Goal: Task Accomplishment & Management: Manage account settings

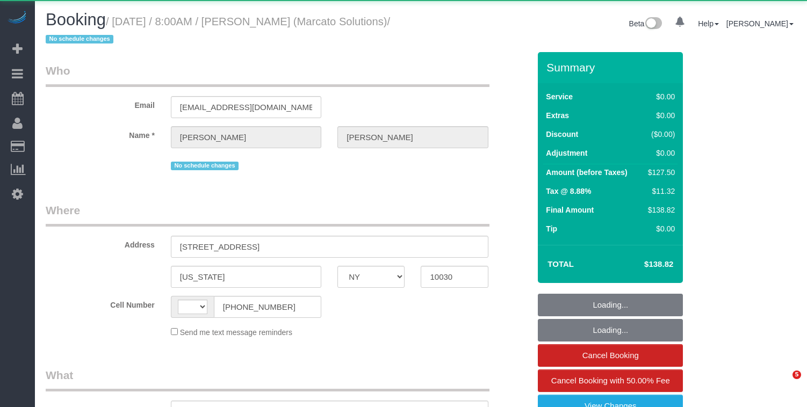
select select "NY"
select select "string:US"
select select "object:821"
select select "1"
select select "number:89"
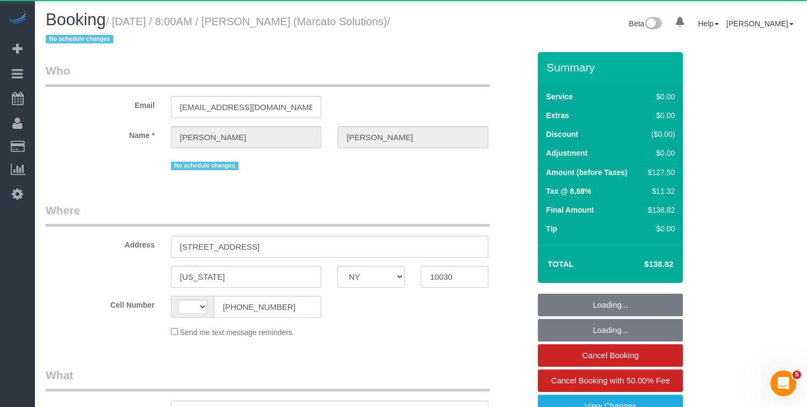
select select "number:90"
select select "number:15"
select select "number:5"
select select "number:21"
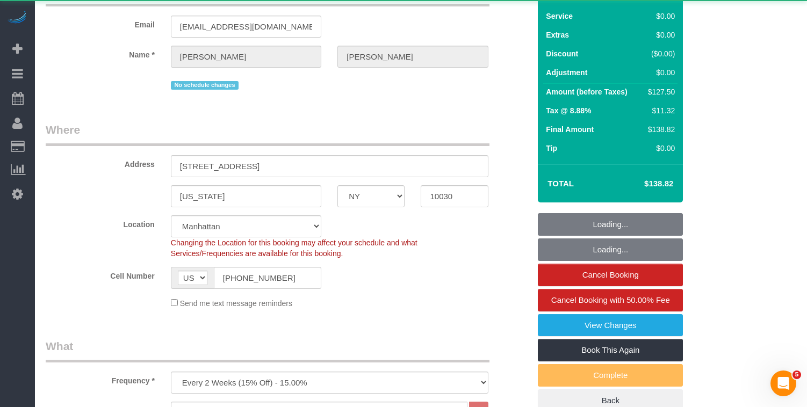
select select "string:stripe-pm_1NVvie4VGloSiKo7DXzKuhUy"
select select "spot1"
select select "1"
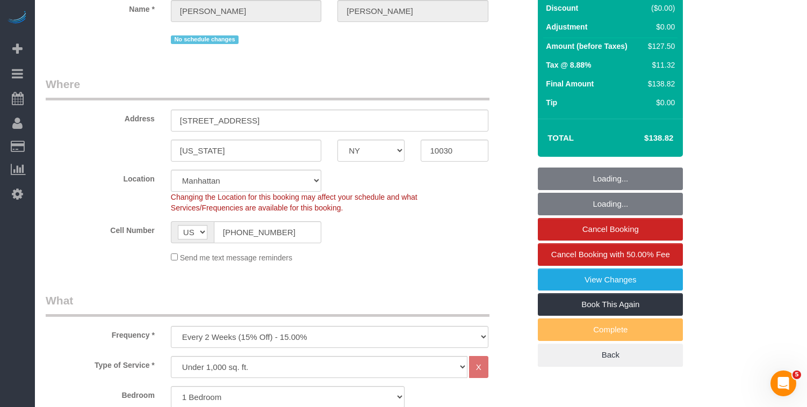
select select "object:1128"
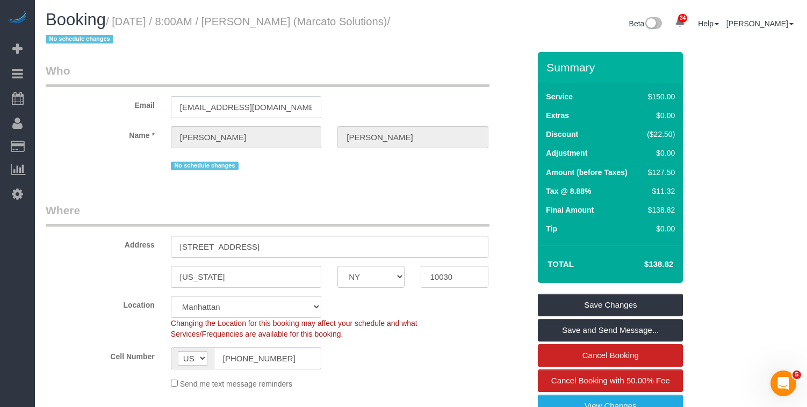
click at [204, 104] on input "richardasobel@gmail.com" at bounding box center [246, 107] width 150 height 22
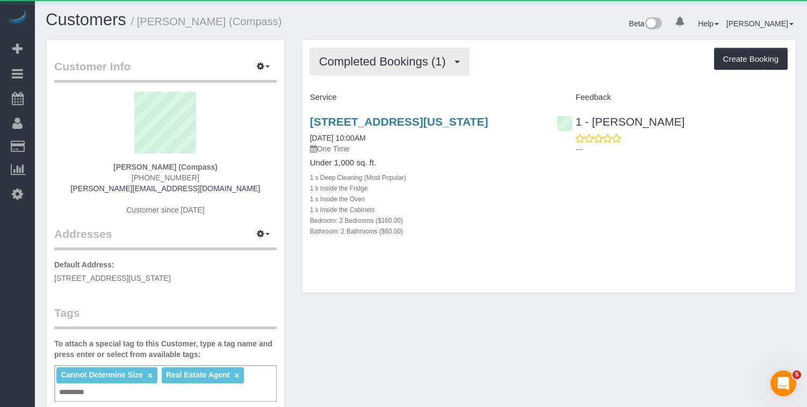
click at [418, 65] on span "Completed Bookings (1)" at bounding box center [385, 61] width 132 height 13
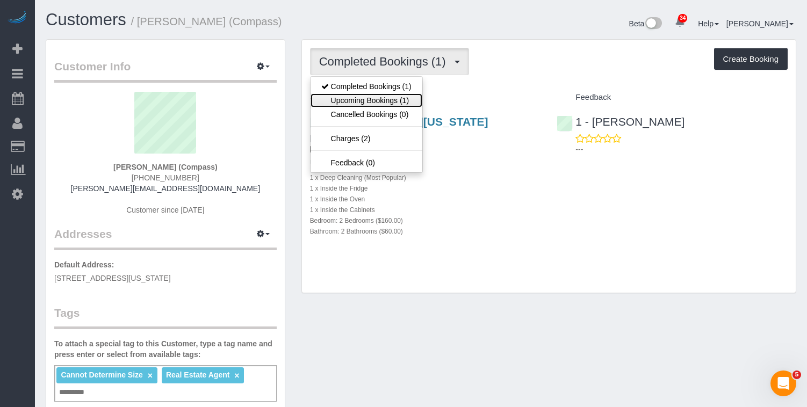
click at [374, 95] on link "Upcoming Bookings (1)" at bounding box center [366, 100] width 112 height 14
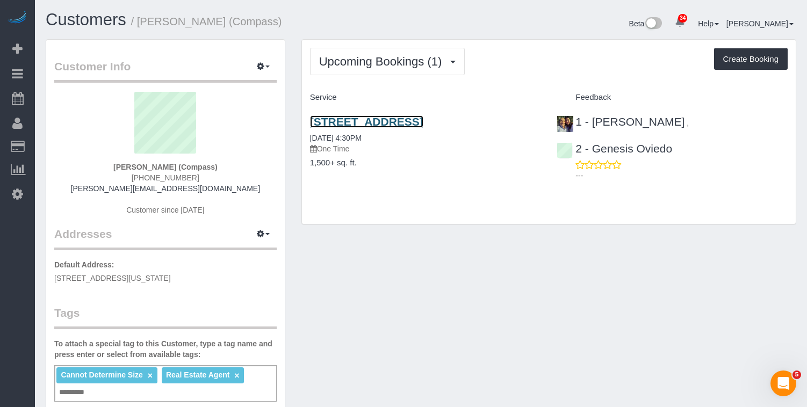
click at [351, 127] on link "250 Park Place, Brooklyn, NY 11238" at bounding box center [366, 121] width 113 height 12
click at [332, 124] on link "250 Park Place, Brooklyn, NY 11238" at bounding box center [366, 121] width 113 height 12
click at [372, 77] on div "Upcoming Bookings (1) Completed Bookings (1) Upcoming Bookings (1) Cancelled Bo…" at bounding box center [549, 132] width 494 height 184
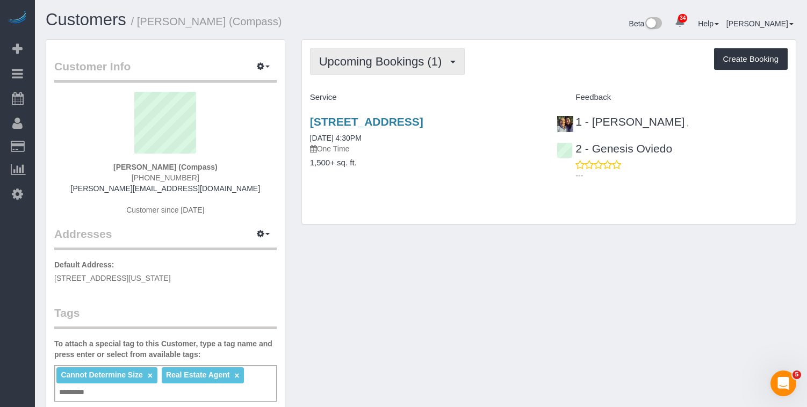
click at [373, 65] on span "Upcoming Bookings (1)" at bounding box center [383, 61] width 128 height 13
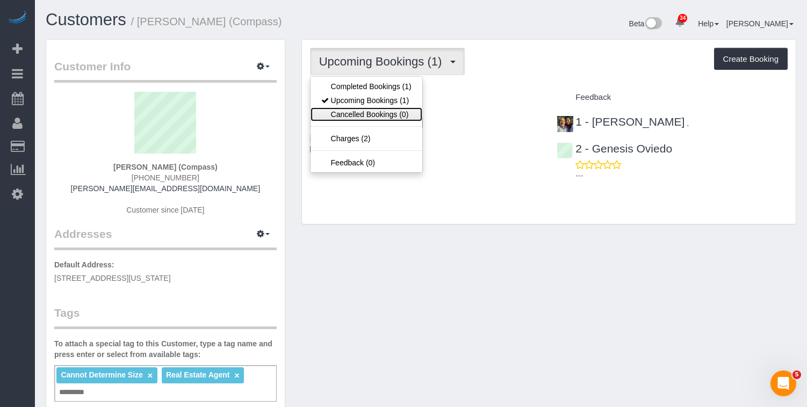
click at [363, 113] on link "Cancelled Bookings (0)" at bounding box center [366, 114] width 112 height 14
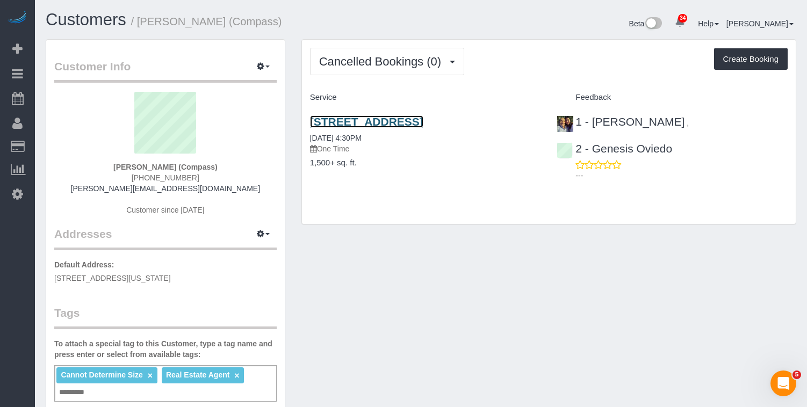
click at [350, 120] on link "250 Park Place, Brooklyn, NY 11238" at bounding box center [366, 121] width 113 height 12
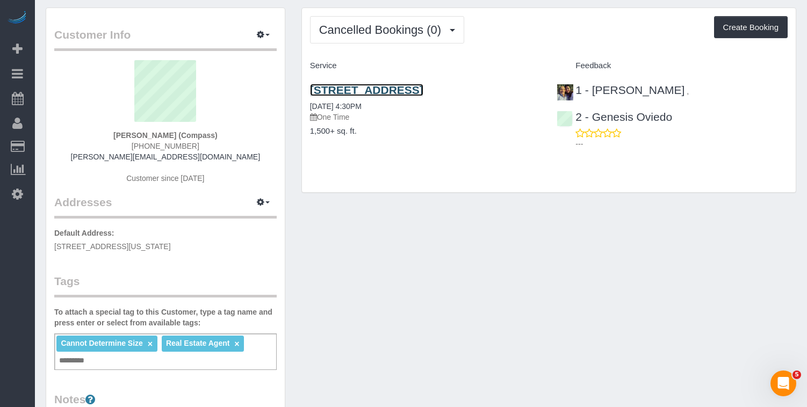
scroll to position [37, 0]
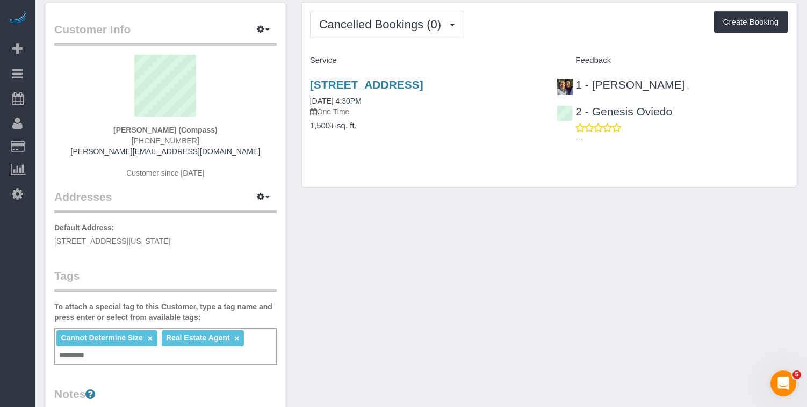
click at [262, 341] on div "Cannot Determine Size × Real Estate Agent × Add a tag" at bounding box center [165, 346] width 222 height 37
click at [261, 337] on div "Cannot Determine Size × Real Estate Agent × Add a tag" at bounding box center [165, 346] width 222 height 37
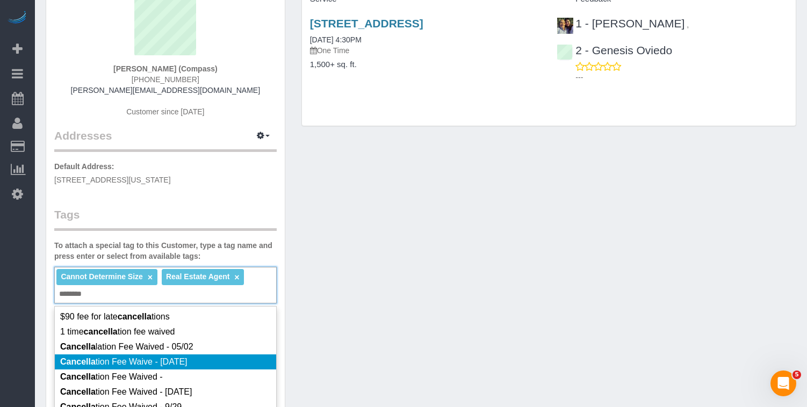
scroll to position [121, 0]
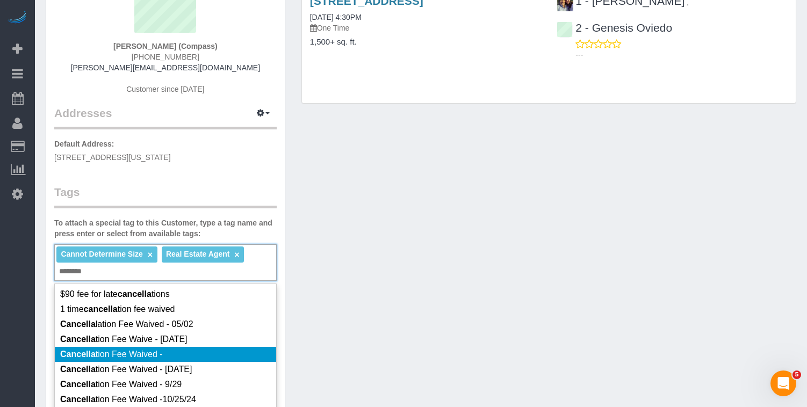
type input "********"
click at [81, 352] on em "Cancella" at bounding box center [77, 354] width 35 height 9
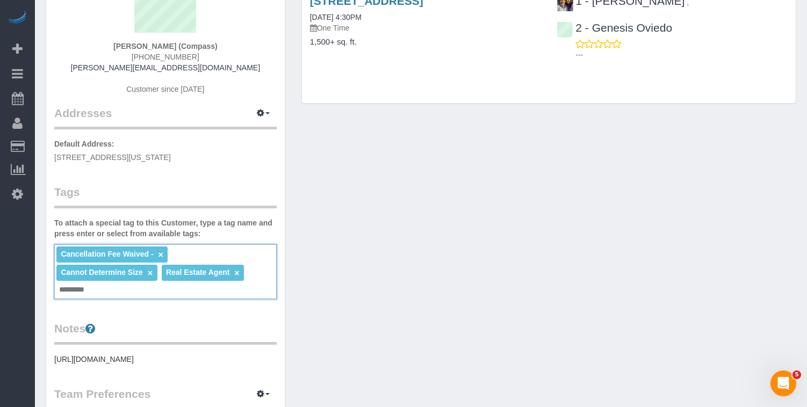
click at [161, 256] on link "×" at bounding box center [160, 254] width 5 height 9
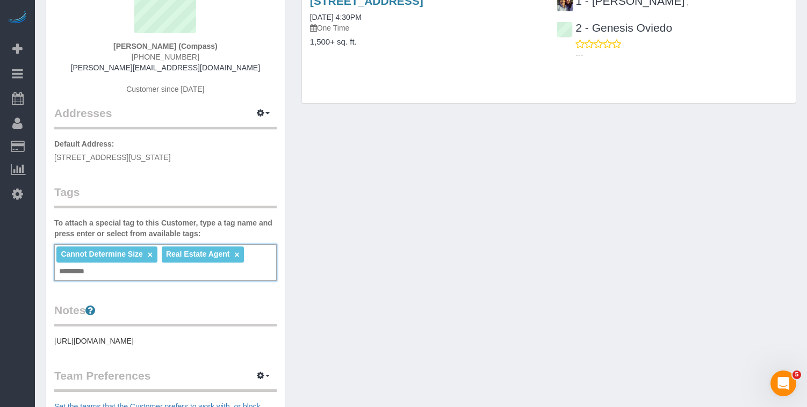
click at [89, 274] on input "text" at bounding box center [74, 272] width 37 height 14
type input "**********"
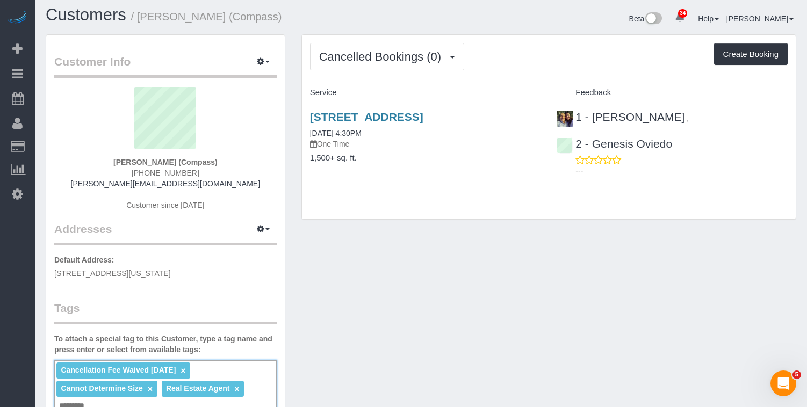
scroll to position [34, 0]
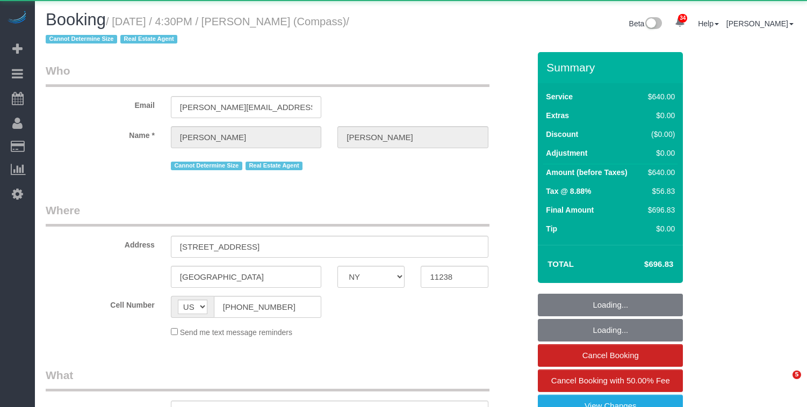
select select "NY"
select select "object:974"
select select "string:stripe-pm_1S32W14VGloSiKo77iBP26Jc"
select select "240"
select select "number:59"
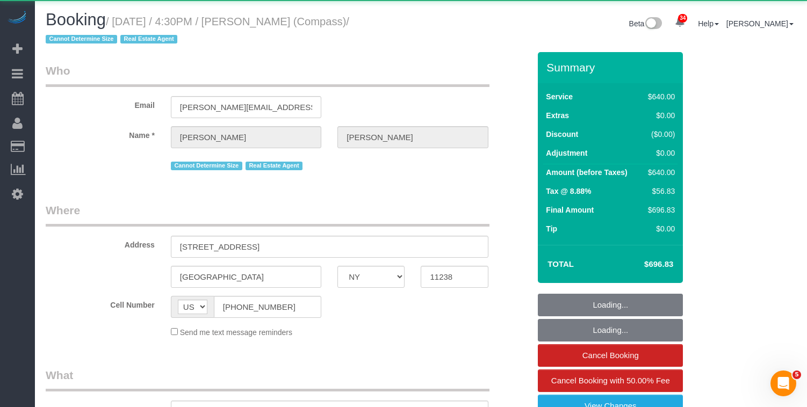
select select "number:79"
select select "number:15"
select select "number:7"
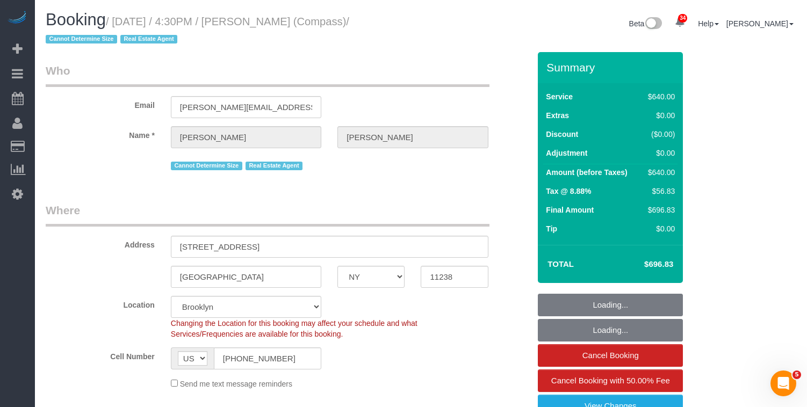
select select "object:1083"
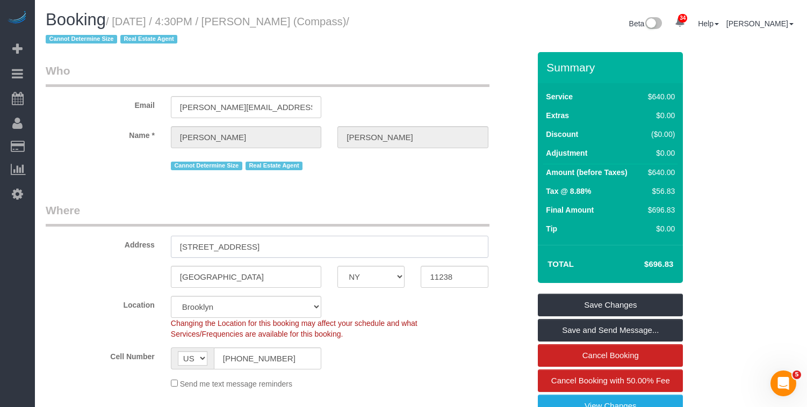
click at [271, 244] on input "250 Park Place" at bounding box center [329, 247] width 317 height 22
click at [271, 244] on input "[STREET_ADDRESS]" at bounding box center [329, 247] width 317 height 22
click at [215, 252] on input "[STREET_ADDRESS]" at bounding box center [329, 247] width 317 height 22
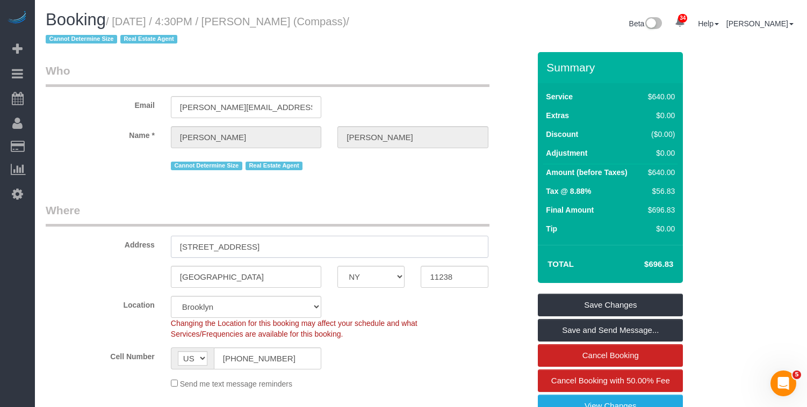
click at [215, 252] on input "[STREET_ADDRESS]" at bounding box center [329, 247] width 317 height 22
click at [209, 241] on input "250 Park Place" at bounding box center [329, 247] width 317 height 22
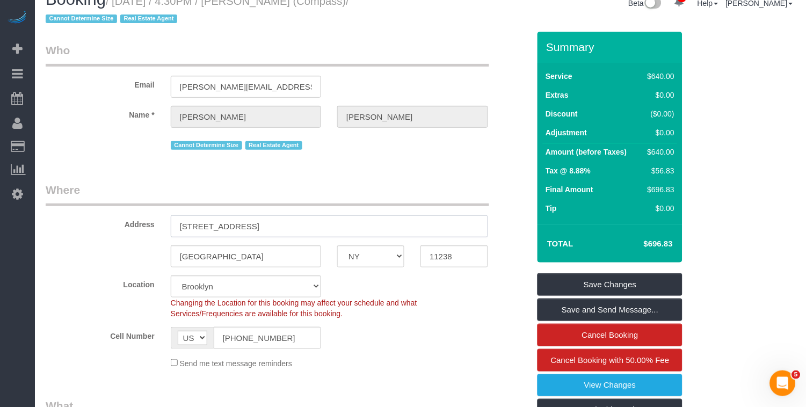
scroll to position [27, 0]
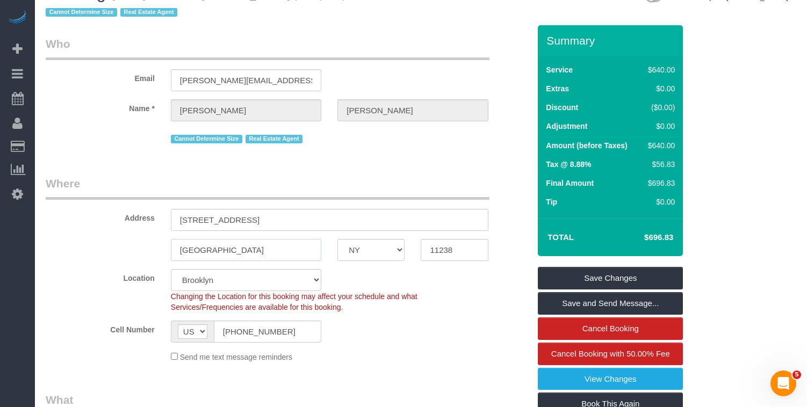
drag, startPoint x: 226, startPoint y: 251, endPoint x: 636, endPoint y: 164, distance: 419.0
click at [168, 251] on div "[GEOGRAPHIC_DATA]" at bounding box center [246, 250] width 167 height 22
click at [435, 248] on input "11238" at bounding box center [454, 250] width 67 height 22
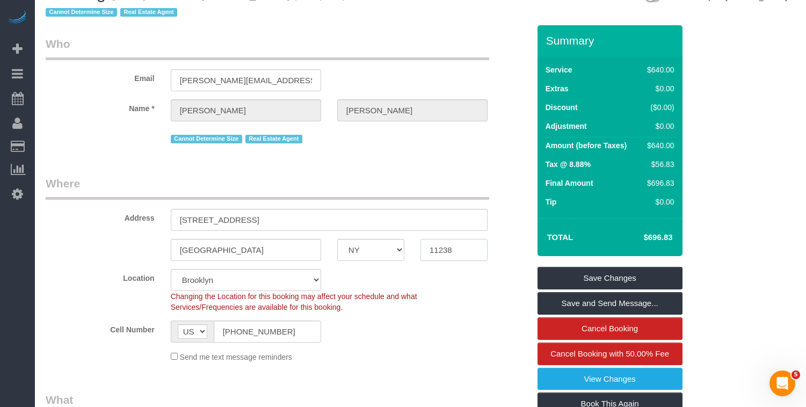
click at [435, 248] on input "11238" at bounding box center [454, 250] width 67 height 22
click at [436, 248] on input "11238" at bounding box center [454, 250] width 67 height 22
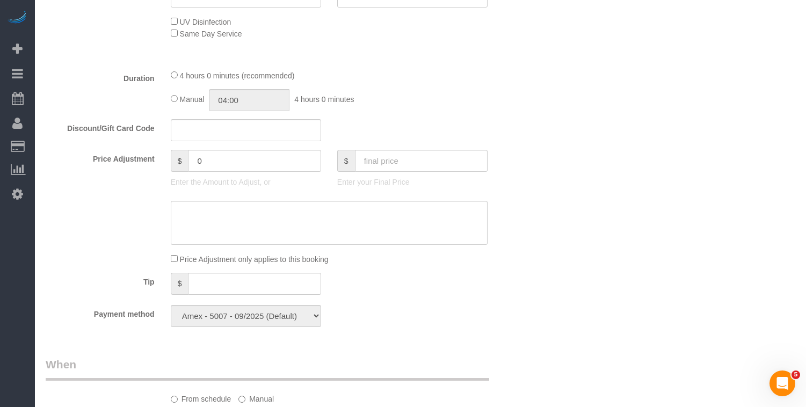
scroll to position [0, 0]
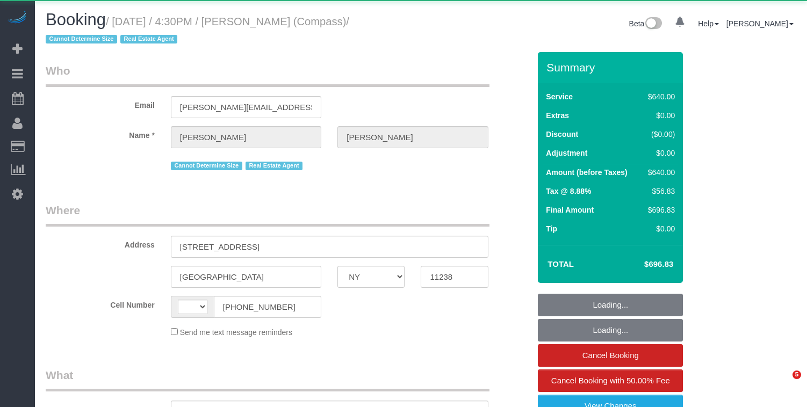
select select "NY"
select select "string:[GEOGRAPHIC_DATA]"
select select "object:1079"
select select "240"
select select "number:59"
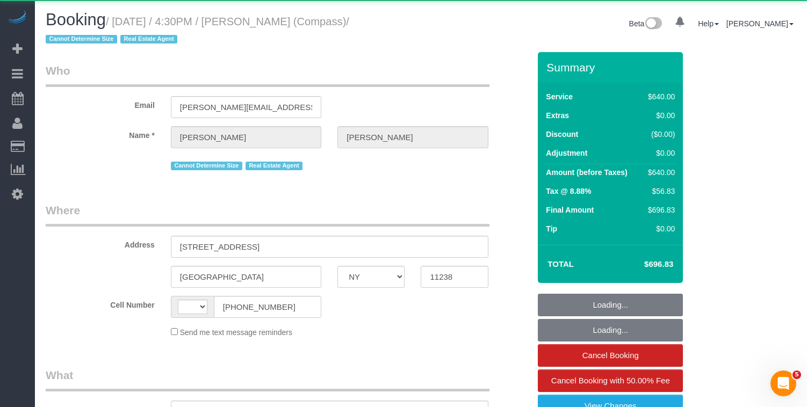
select select "number:79"
select select "number:15"
select select "number:7"
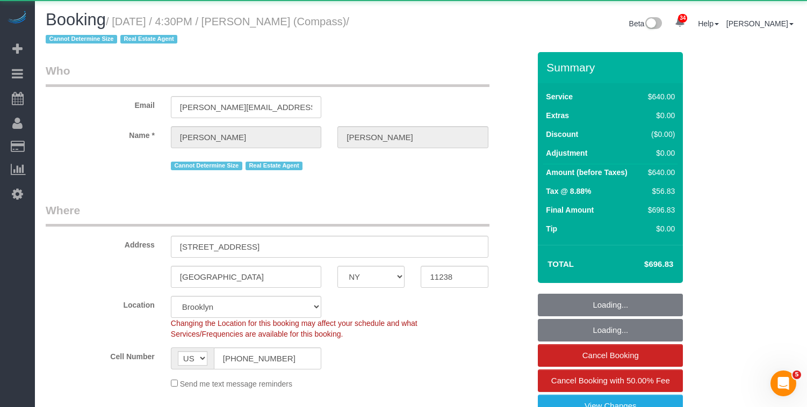
select select "object:1433"
select select "string:stripe-pm_1S32W14VGloSiKo77iBP26Jc"
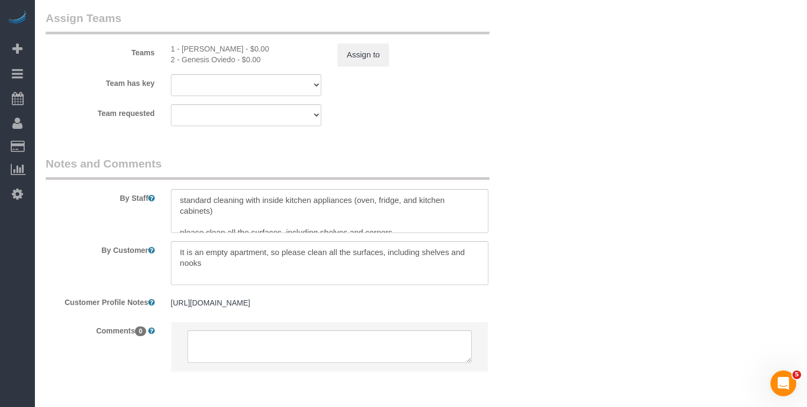
scroll to position [1377, 0]
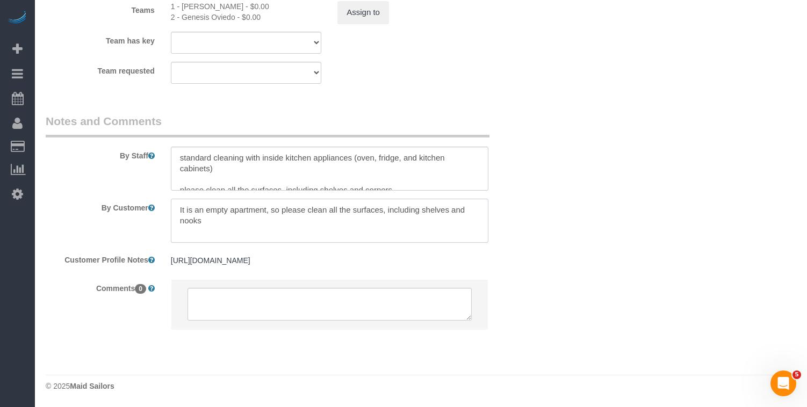
click at [222, 215] on textarea at bounding box center [329, 221] width 317 height 44
click at [242, 158] on textarea at bounding box center [329, 169] width 317 height 44
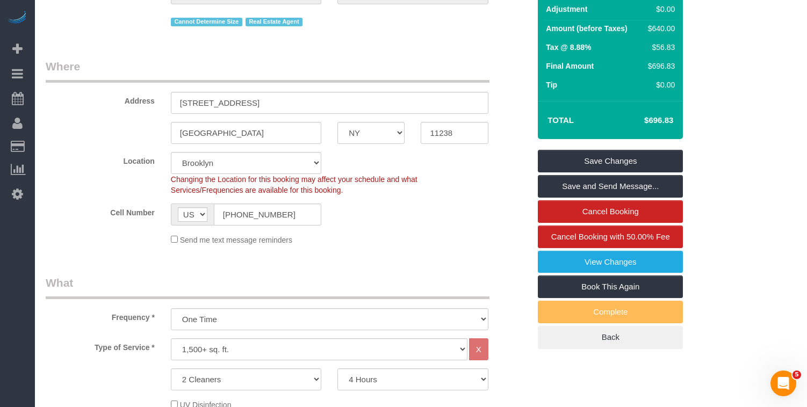
scroll to position [149, 0]
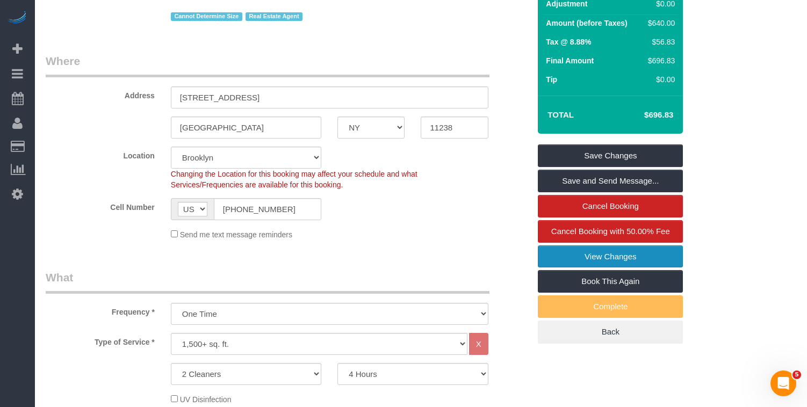
type textarea "standard cleaning with inside kitchen appliances (oven, fridge, and kitchen cab…"
click at [596, 257] on link "View Changes" at bounding box center [610, 256] width 145 height 23
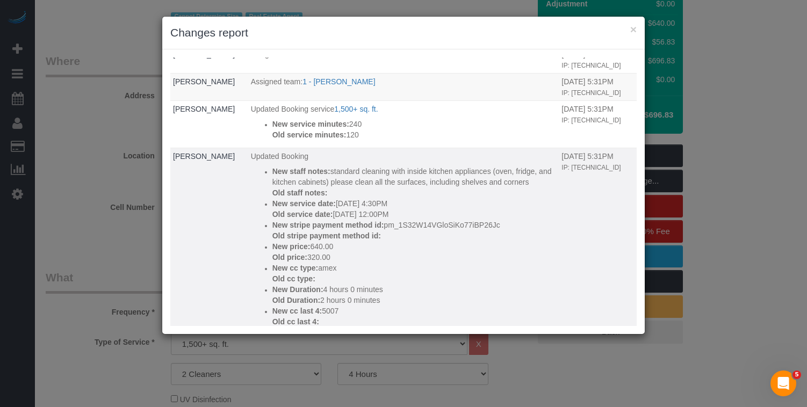
scroll to position [0, 0]
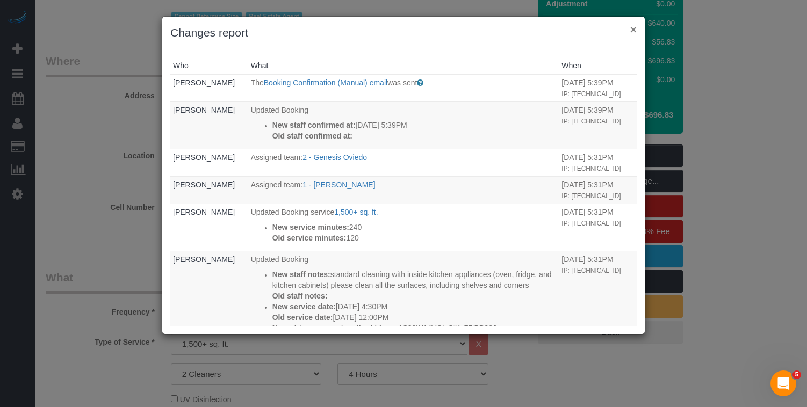
click at [635, 28] on button "×" at bounding box center [633, 29] width 6 height 11
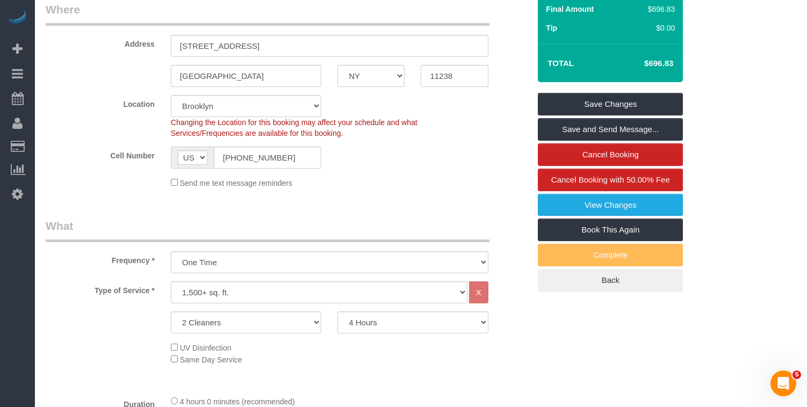
scroll to position [200, 0]
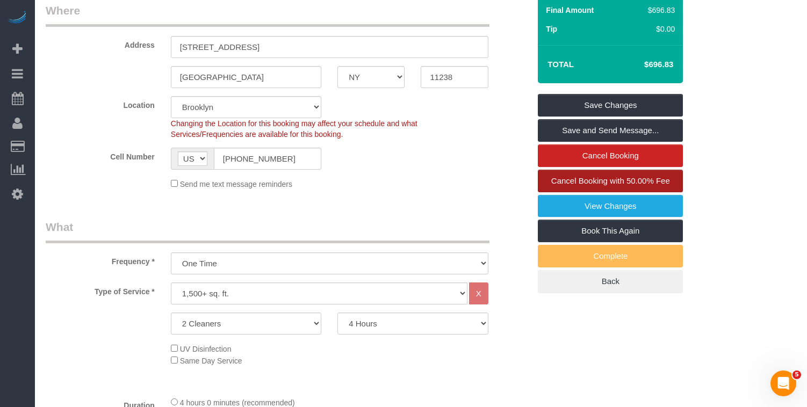
click at [548, 184] on link "Cancel Booking with 50.00% Fee" at bounding box center [610, 181] width 145 height 23
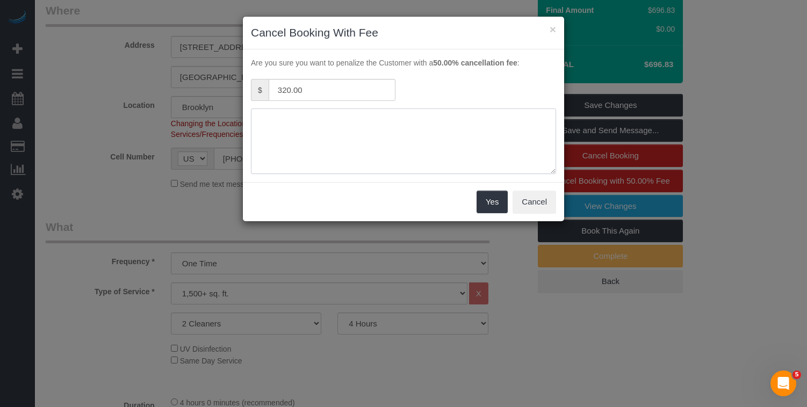
click at [409, 140] on textarea at bounding box center [403, 142] width 305 height 66
type textarea "C"
type textarea "B"
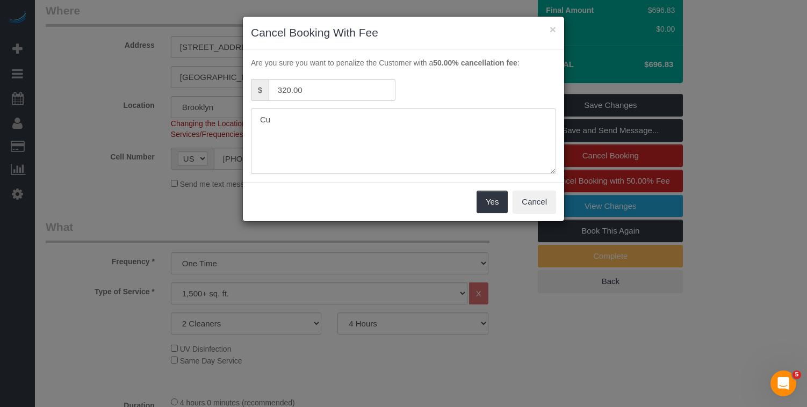
type textarea "C"
type textarea "Customer requested as building's policy can't"
click at [535, 205] on button "Cancel" at bounding box center [534, 202] width 44 height 23
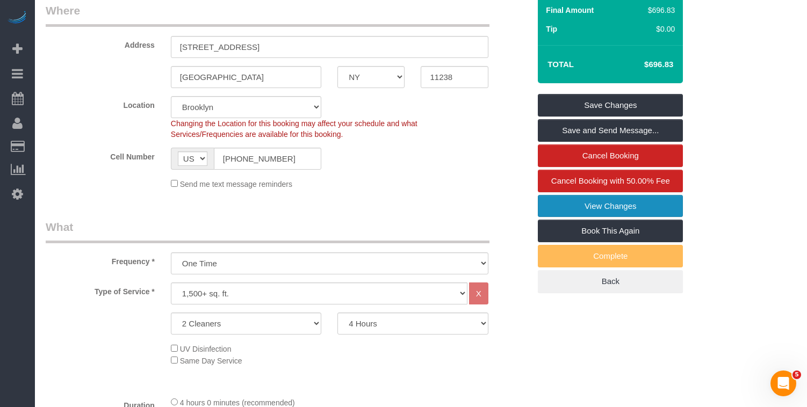
click at [591, 203] on link "View Changes" at bounding box center [610, 206] width 145 height 23
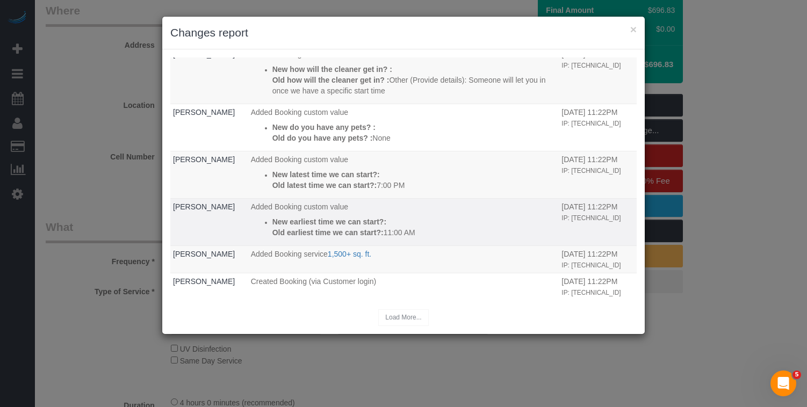
scroll to position [484, 0]
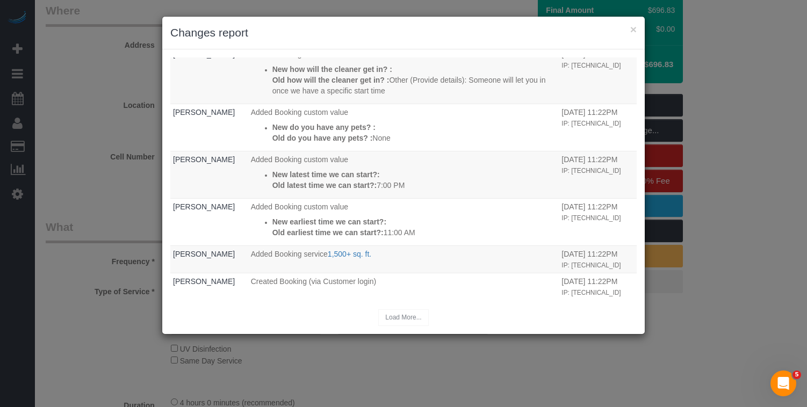
click at [400, 317] on div "Load More..." at bounding box center [403, 317] width 466 height 17
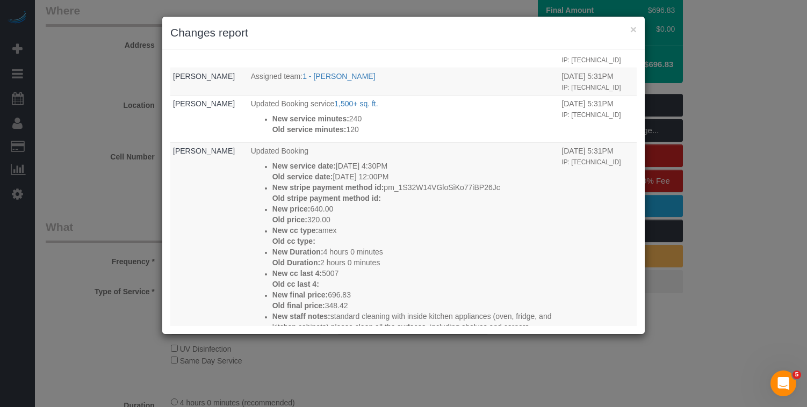
scroll to position [106, 0]
click at [635, 30] on button "×" at bounding box center [633, 29] width 6 height 11
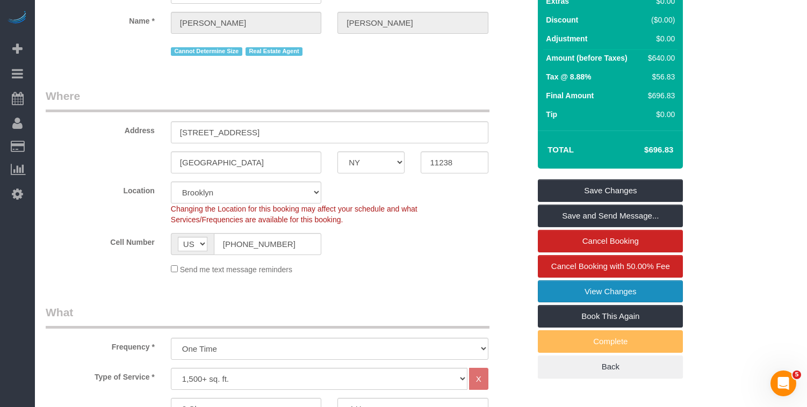
scroll to position [113, 0]
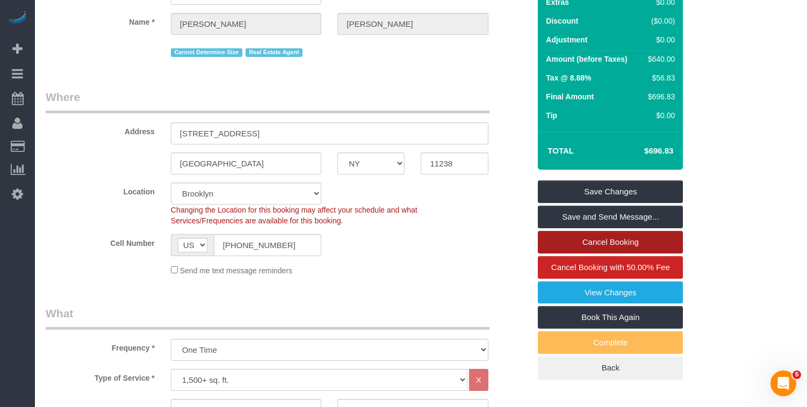
click at [576, 238] on link "Cancel Booking" at bounding box center [610, 242] width 145 height 23
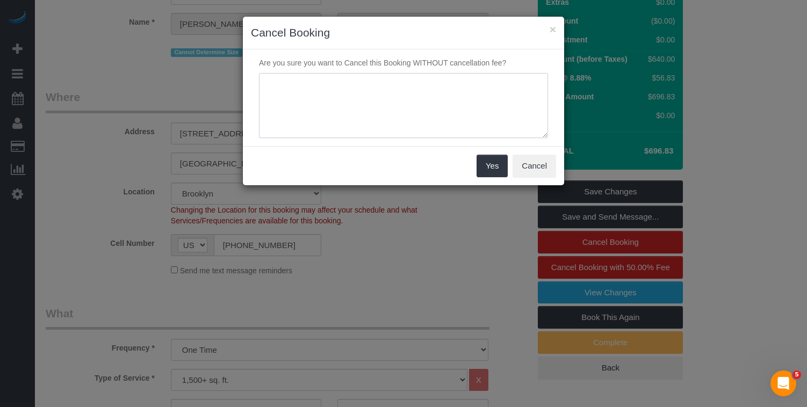
click at [353, 111] on textarea at bounding box center [403, 106] width 289 height 66
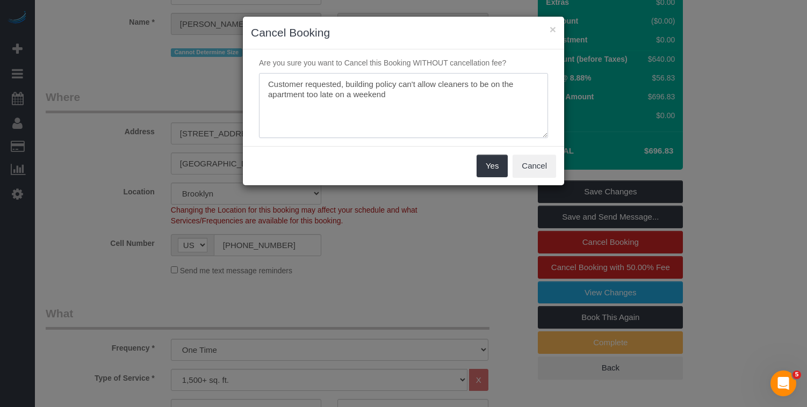
click at [425, 102] on textarea at bounding box center [403, 106] width 289 height 66
drag, startPoint x: 379, startPoint y: 104, endPoint x: 237, endPoint y: 77, distance: 144.3
click at [237, 77] on div "× Cancel Booking Are you sure you want to Cancel this Booking WITHOUT cancellat…" at bounding box center [403, 203] width 807 height 407
click at [351, 93] on textarea at bounding box center [403, 106] width 289 height 66
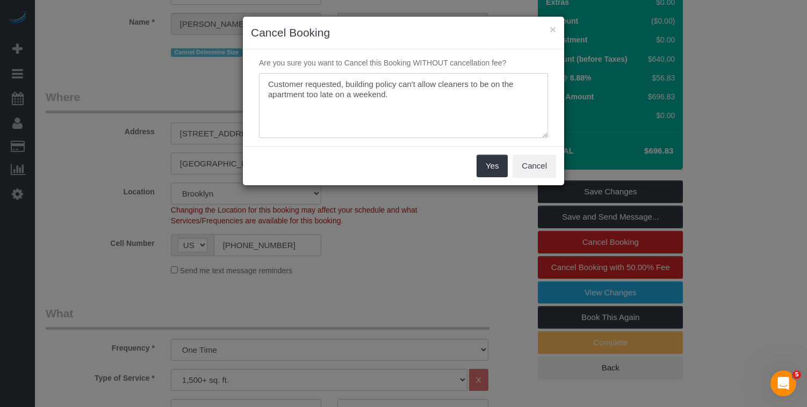
click at [351, 93] on textarea at bounding box center [403, 106] width 289 height 66
paste textarea "earlier cleaning — building policy doesn’t allow cleaners to stay late on weeke…"
type textarea "Customer requested earlier cleaning — building policy doesn’t allow cleaners to…"
click at [495, 163] on button "Yes" at bounding box center [491, 166] width 31 height 23
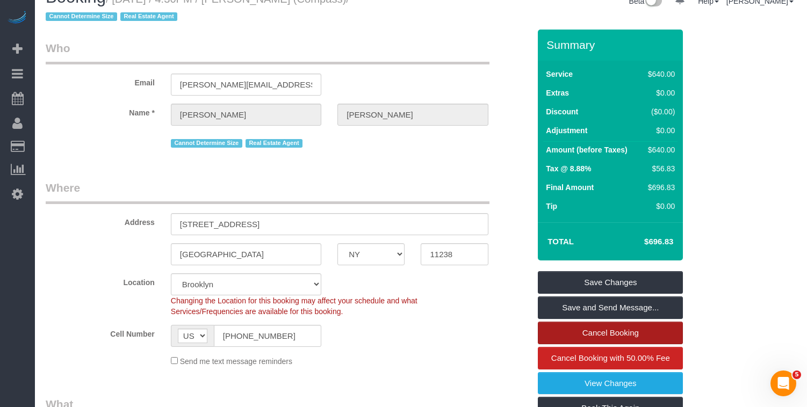
scroll to position [0, 0]
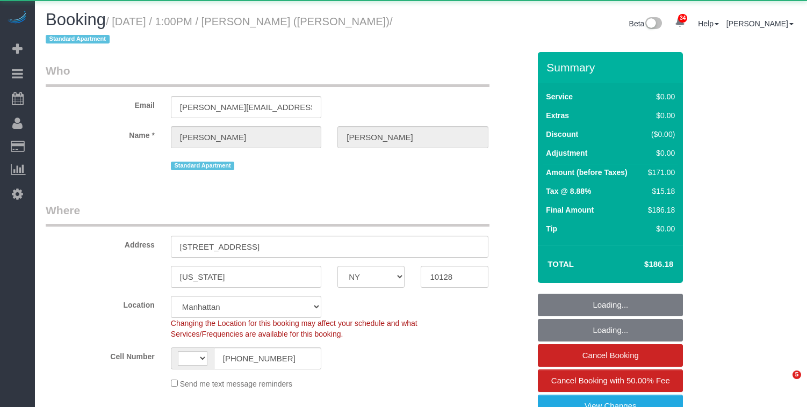
select select "NY"
select select "object:970"
select select "string:[GEOGRAPHIC_DATA]"
select select "string:stripe-pm_1RcBkG4VGloSiKo7WqXtSrcb"
select select "2"
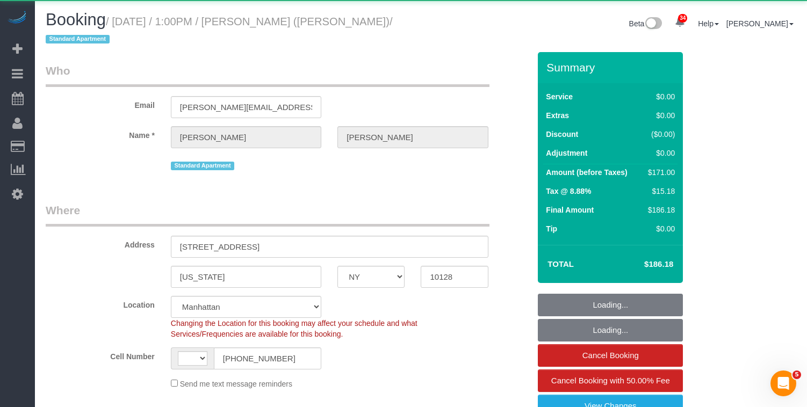
select select "spot1"
select select "number:89"
select select "number:90"
select select "number:15"
select select "number:5"
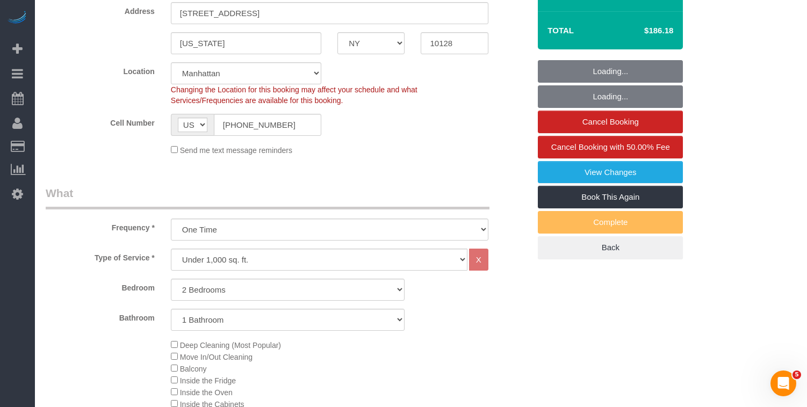
select select "2"
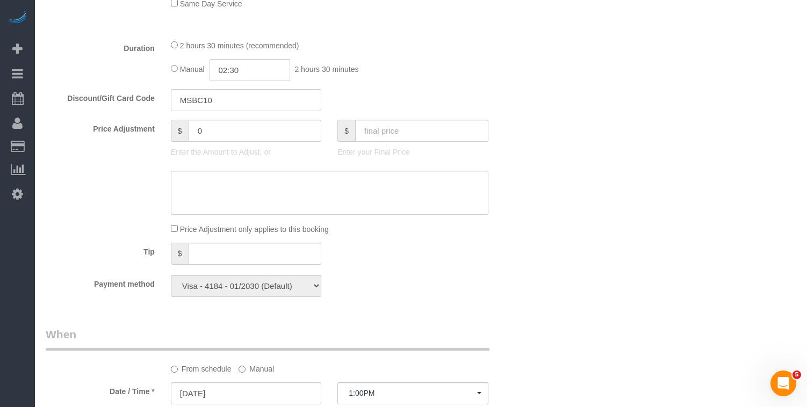
scroll to position [770, 0]
